Goal: Contribute content: Contribute content

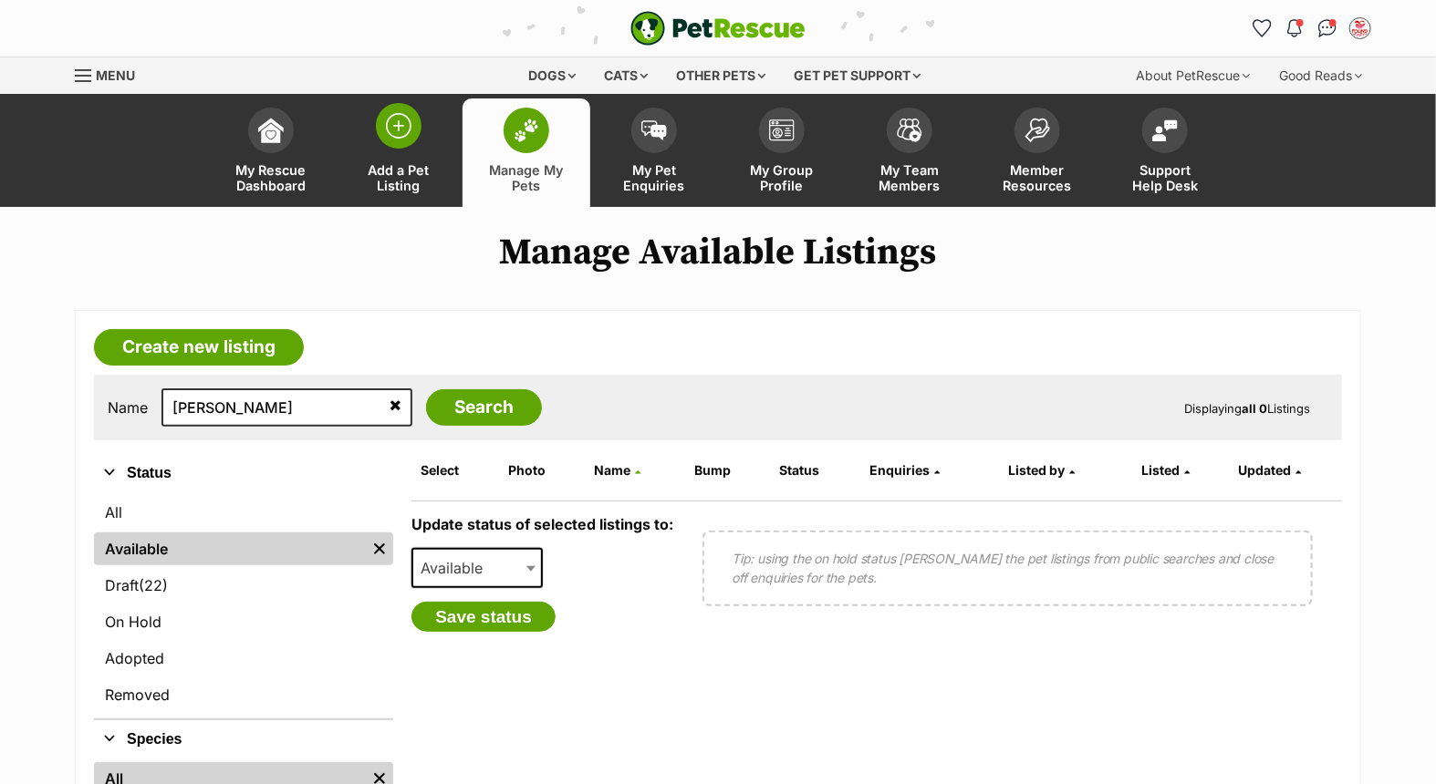
click at [404, 138] on img at bounding box center [399, 126] width 26 height 26
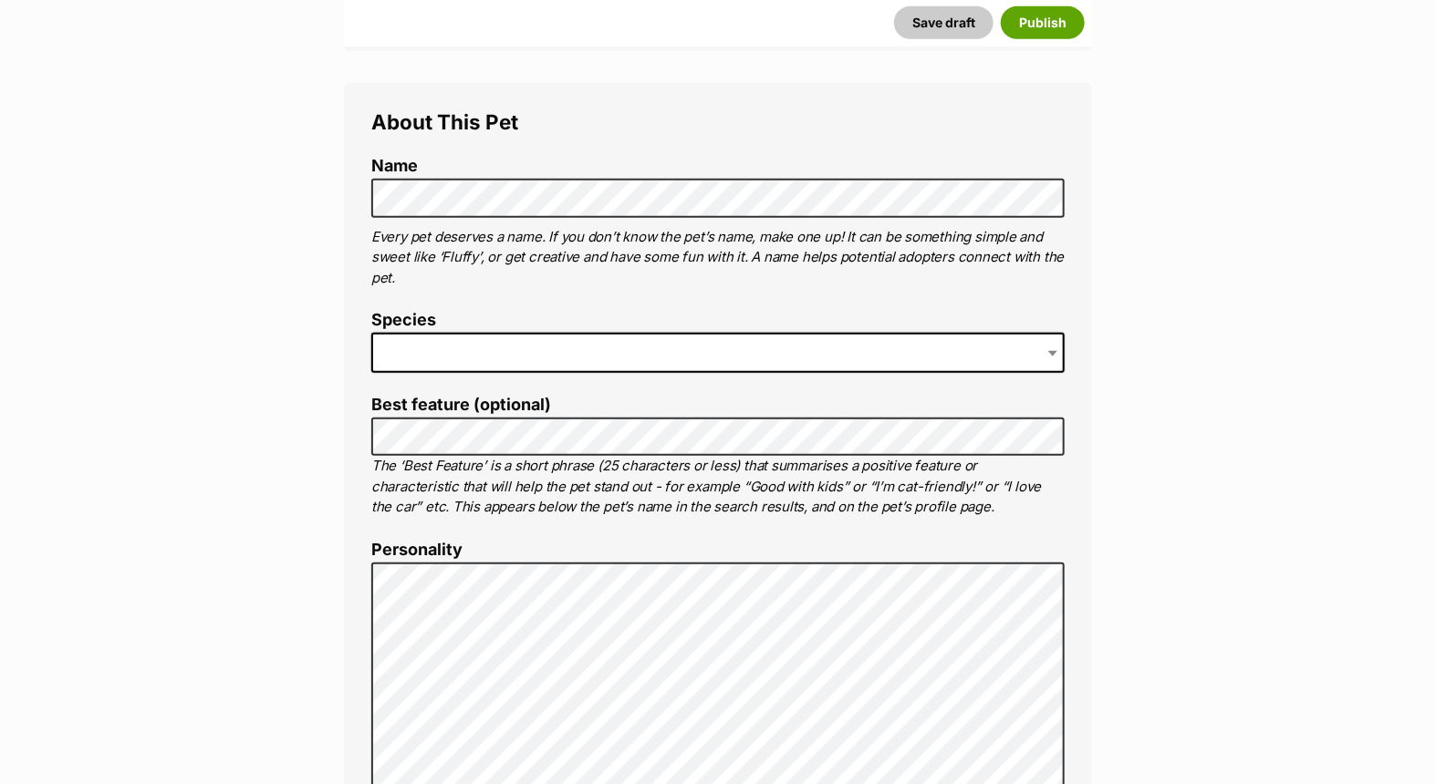
scroll to position [607, 0]
click at [566, 339] on span at bounding box center [717, 352] width 693 height 40
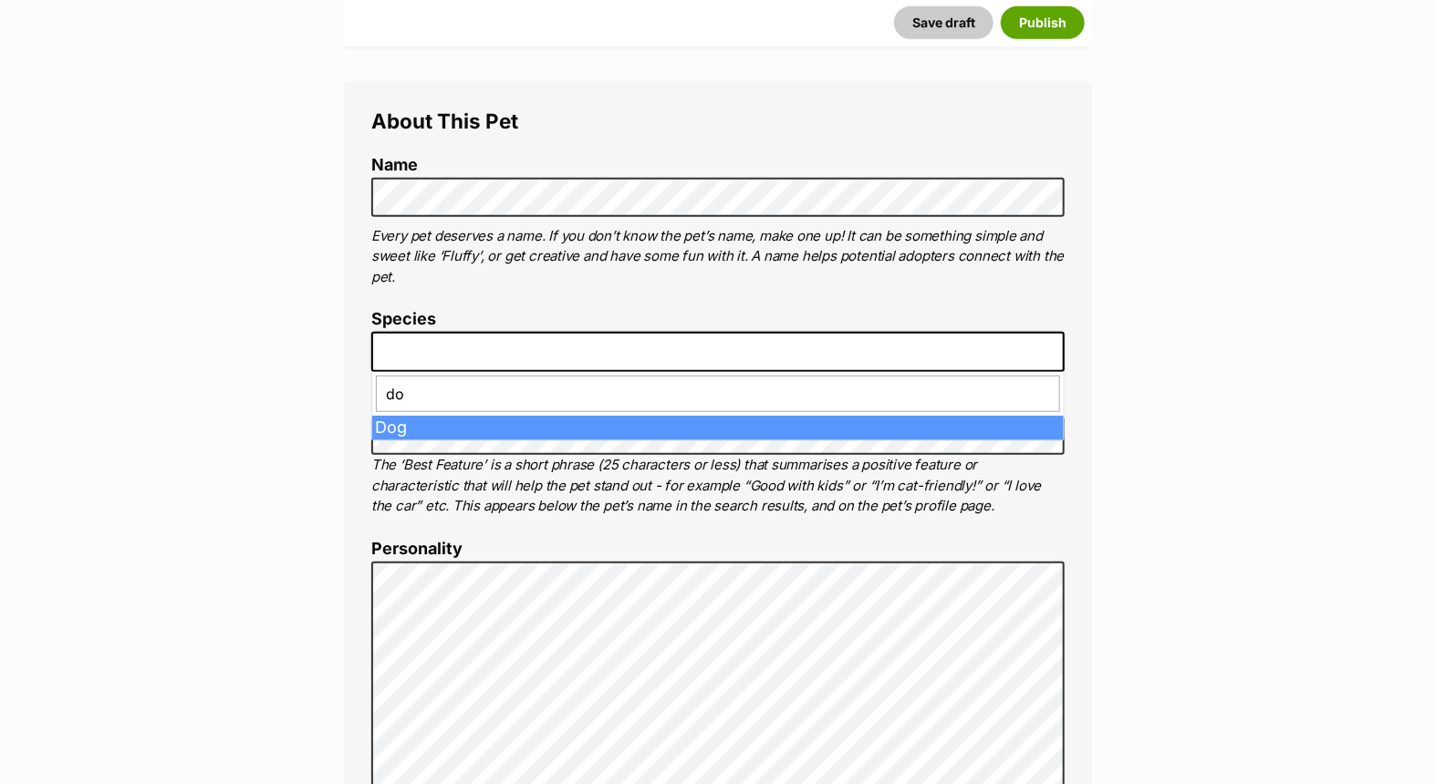
type input "dog"
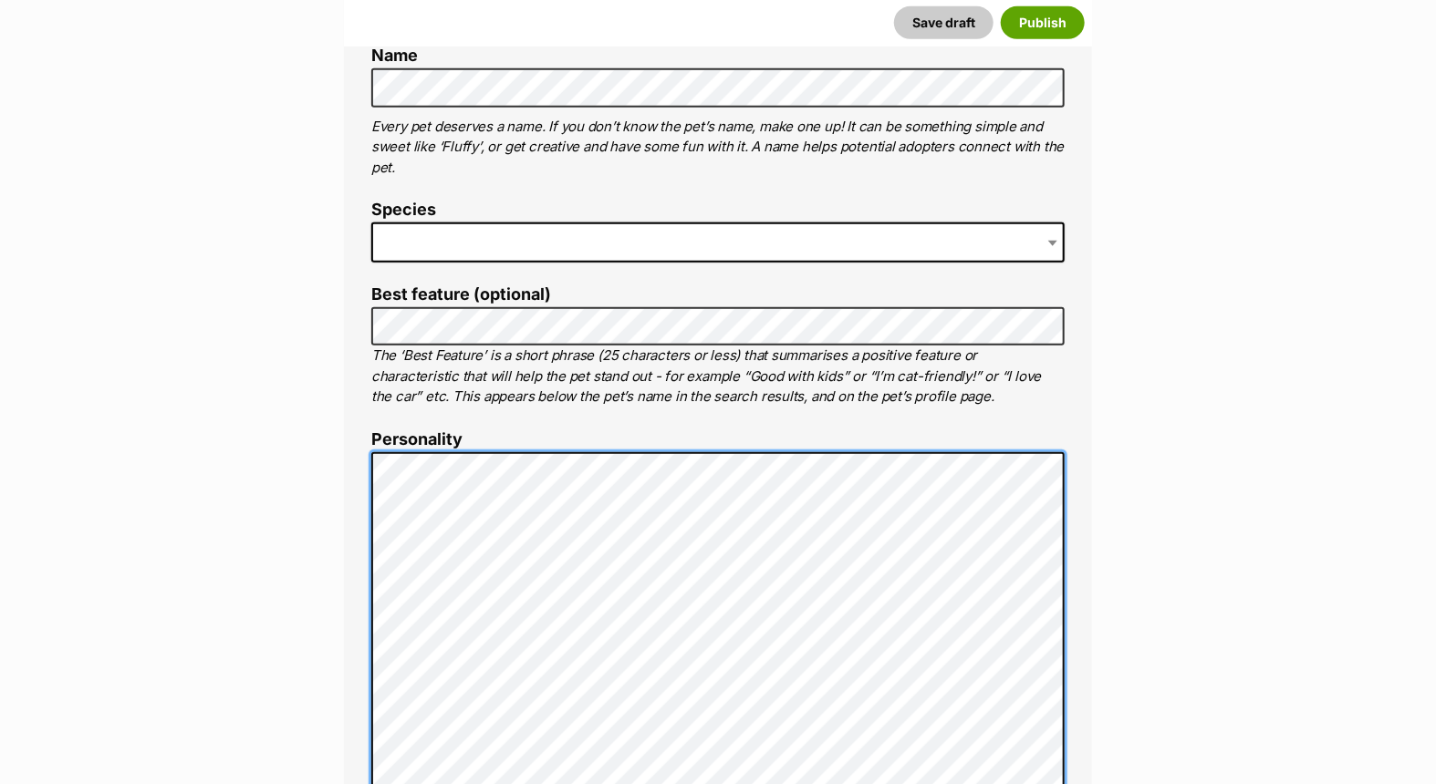
scroll to position [1629, 0]
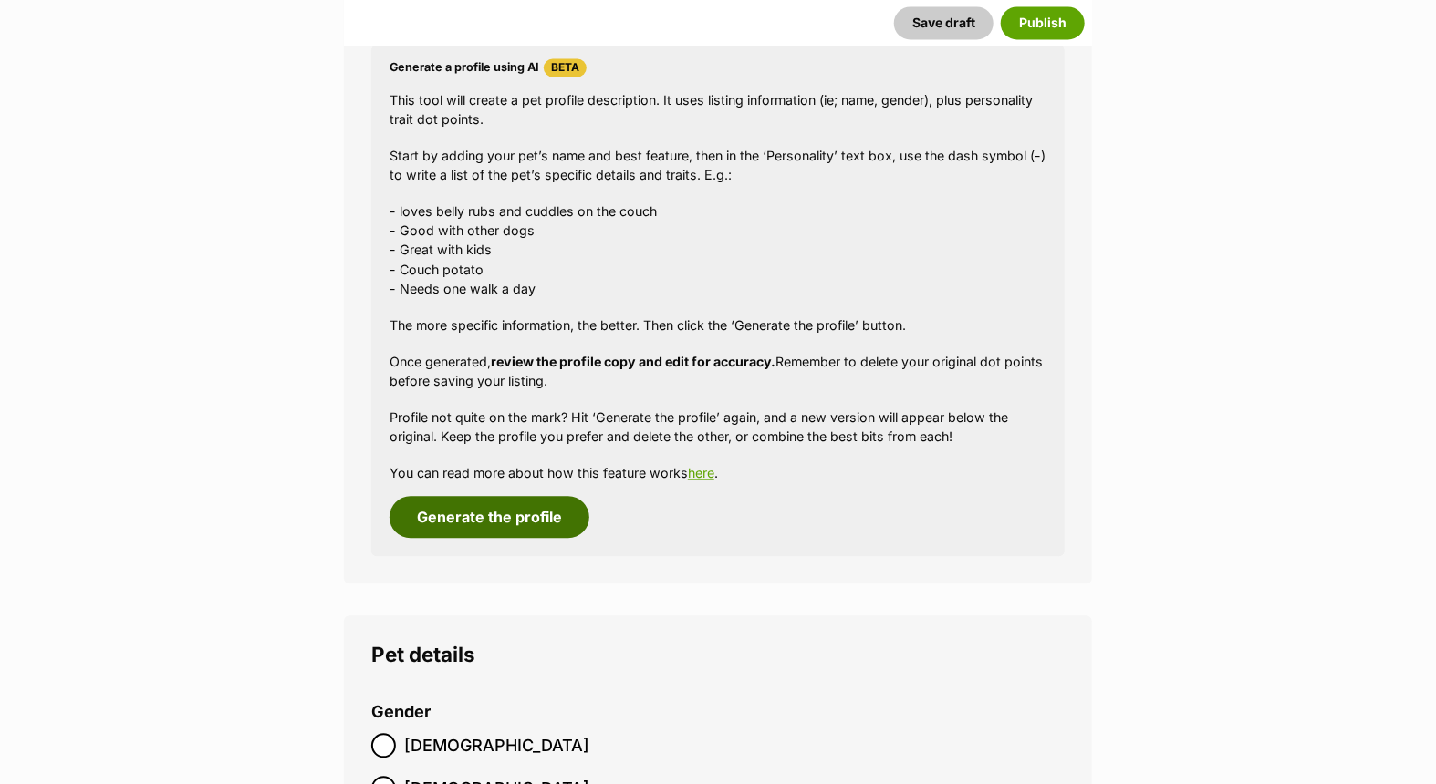
click at [513, 515] on button "Generate the profile" at bounding box center [489, 517] width 200 height 42
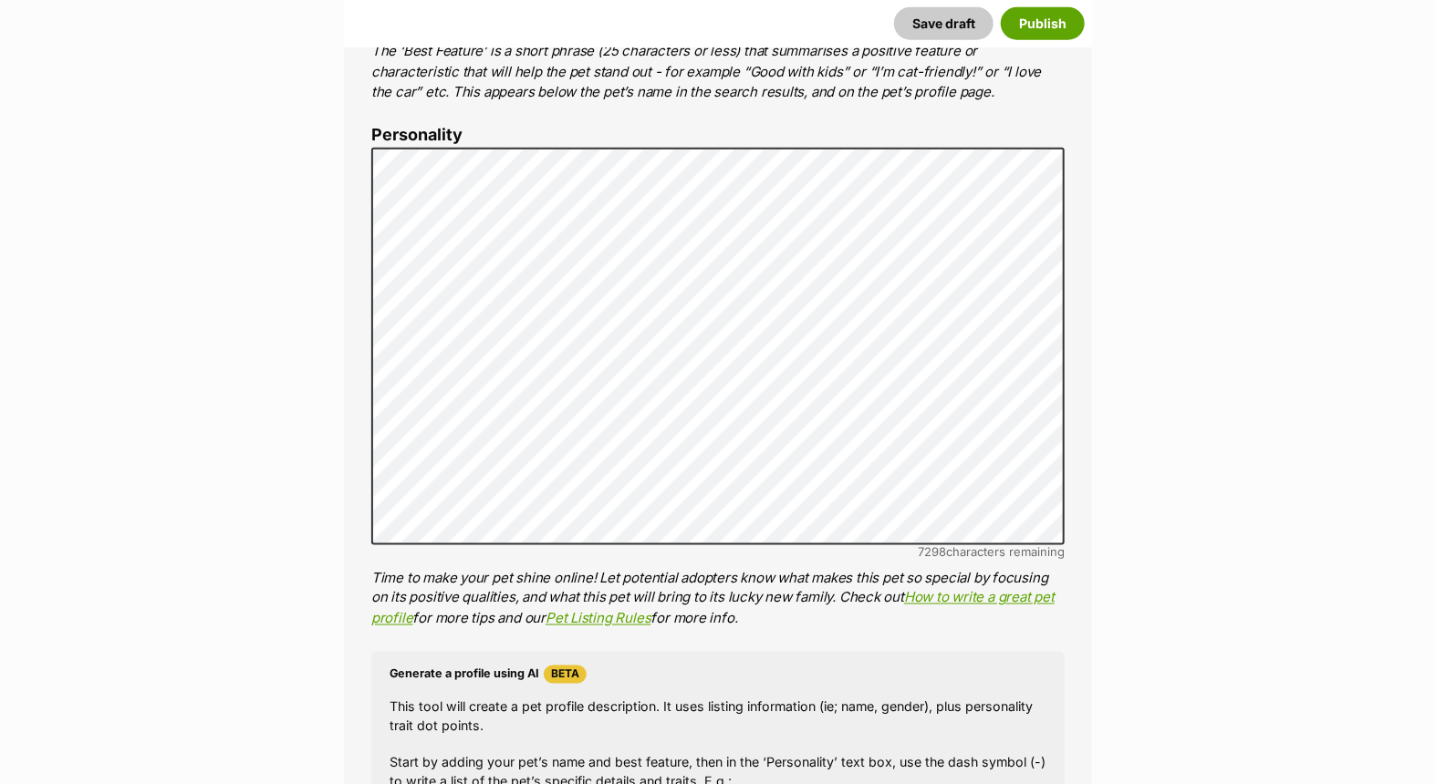
scroll to position [977, 0]
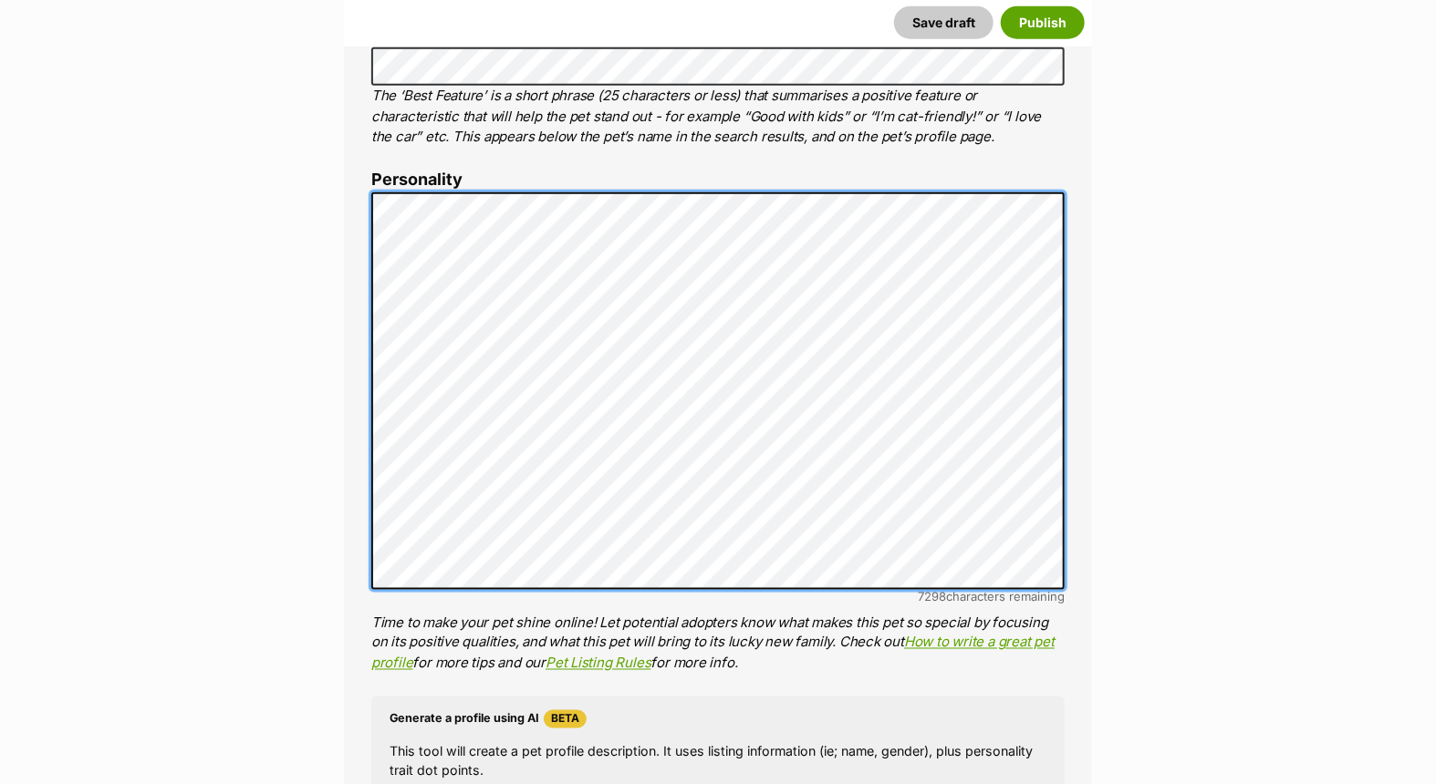
click at [358, 213] on div "About This Pet Name Henlo there, it looks like you might be using the pet name …" at bounding box center [718, 474] width 748 height 1523
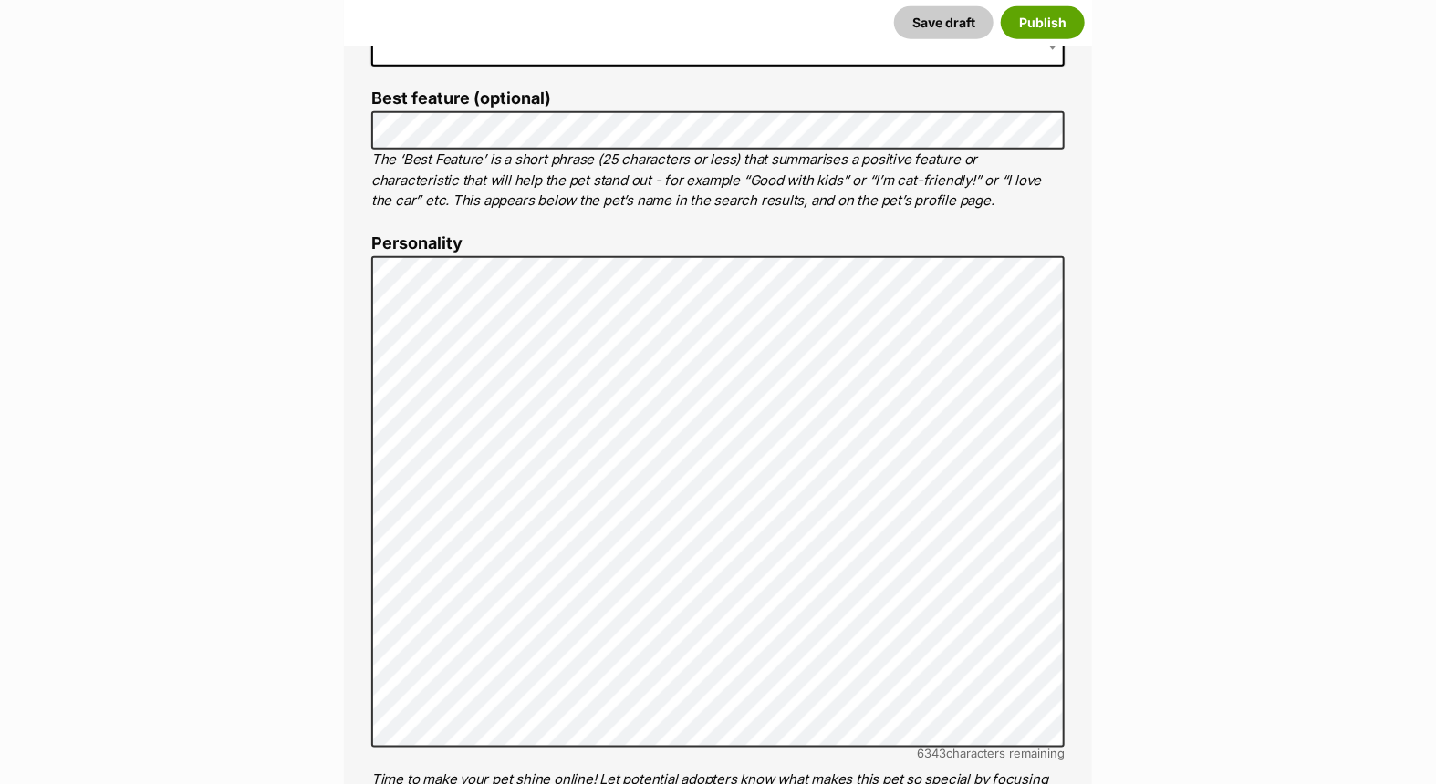
scroll to position [876, 0]
